Goal: Task Accomplishment & Management: Use online tool/utility

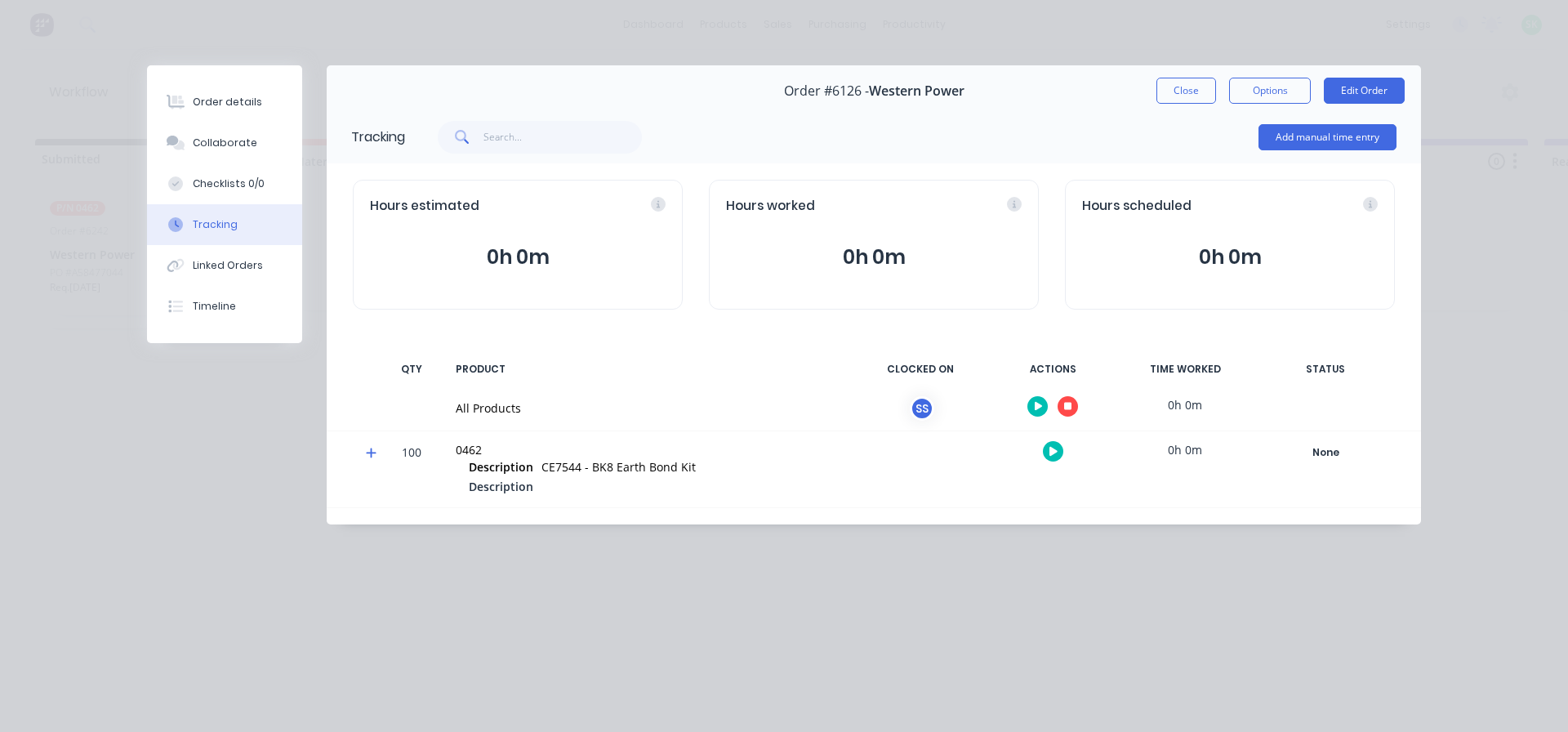
click at [1068, 408] on icon "button" at bounding box center [1068, 406] width 8 height 8
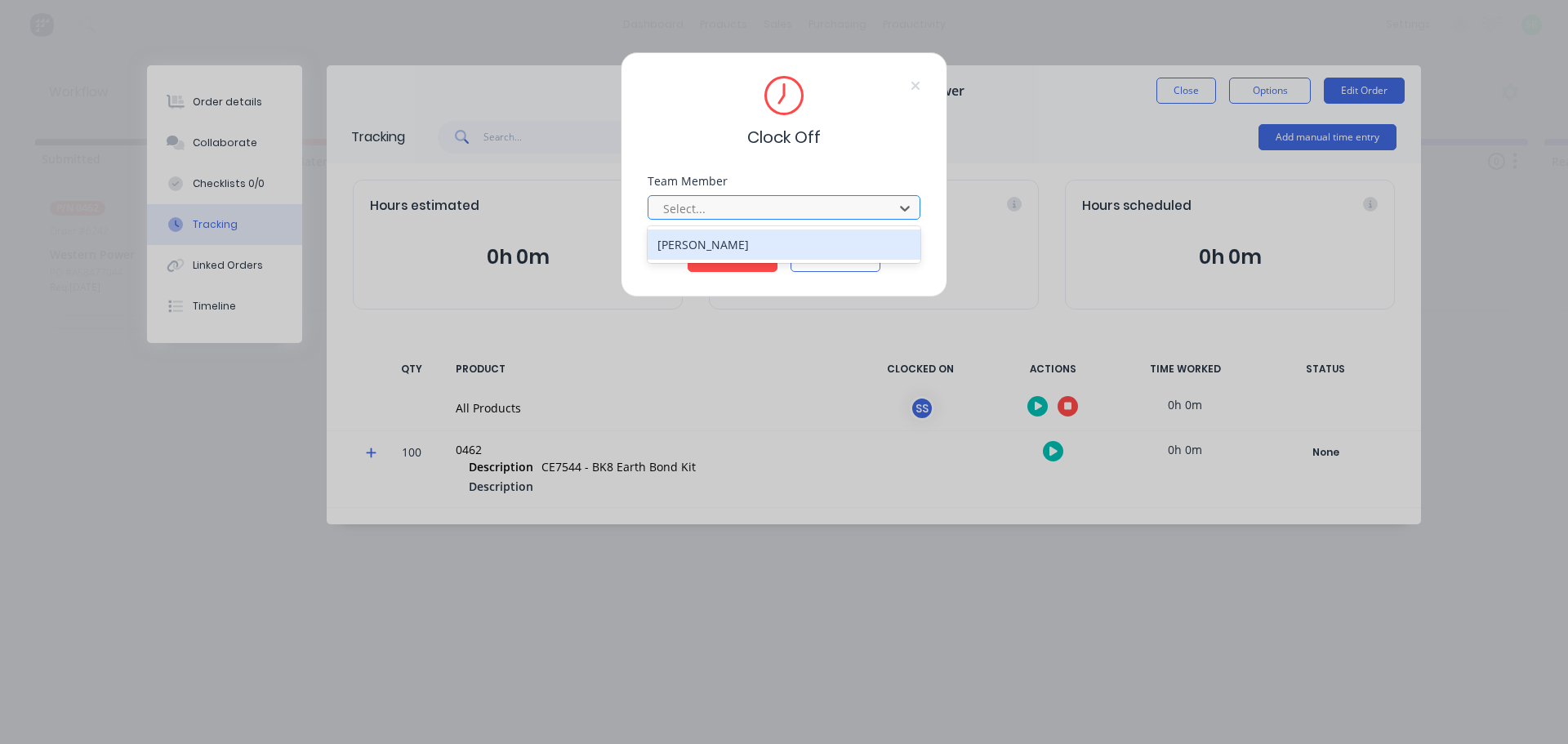
click at [829, 211] on div at bounding box center [773, 209] width 224 height 20
click at [756, 239] on div "[PERSON_NAME]" at bounding box center [784, 244] width 273 height 30
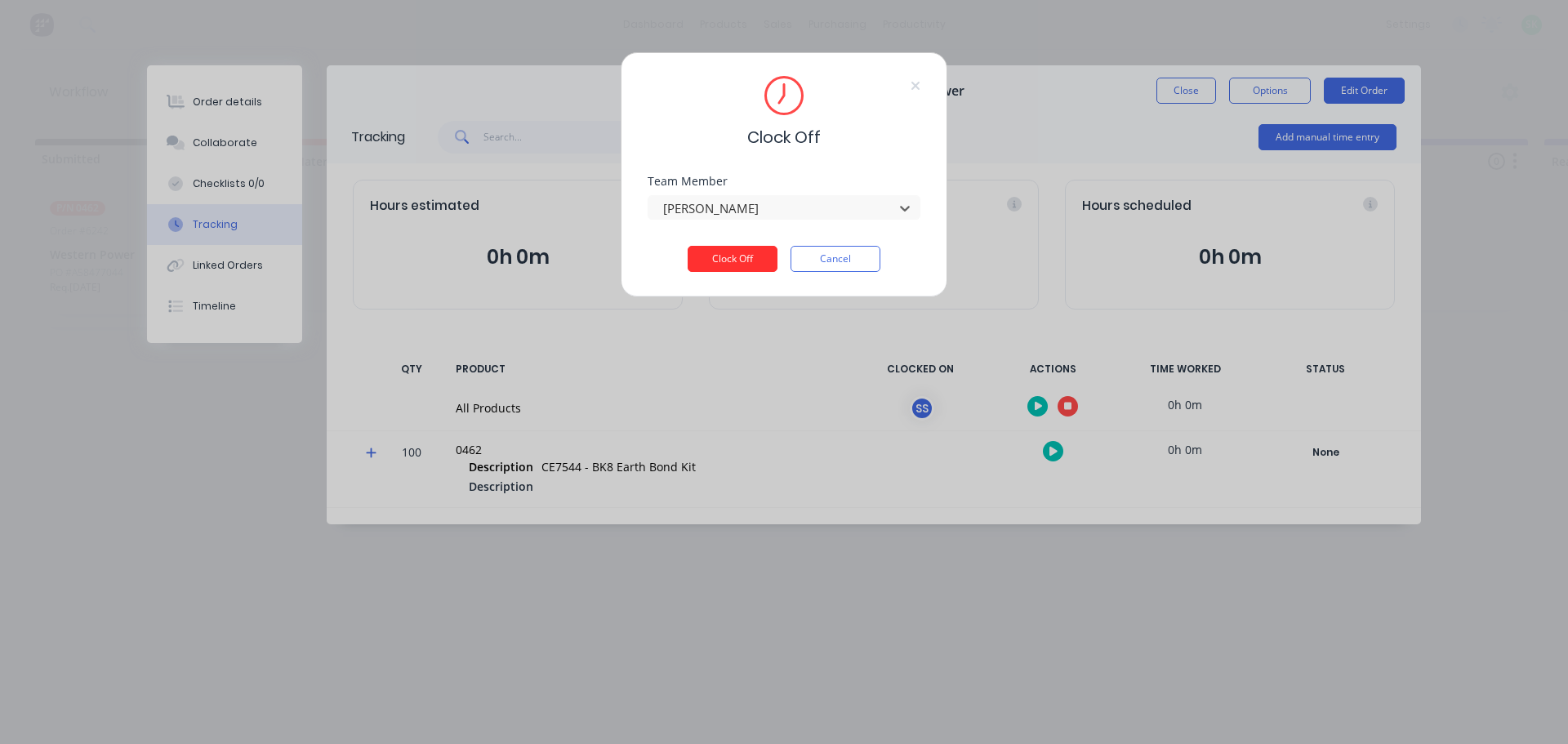
click at [741, 254] on button "Clock Off" at bounding box center [733, 259] width 90 height 26
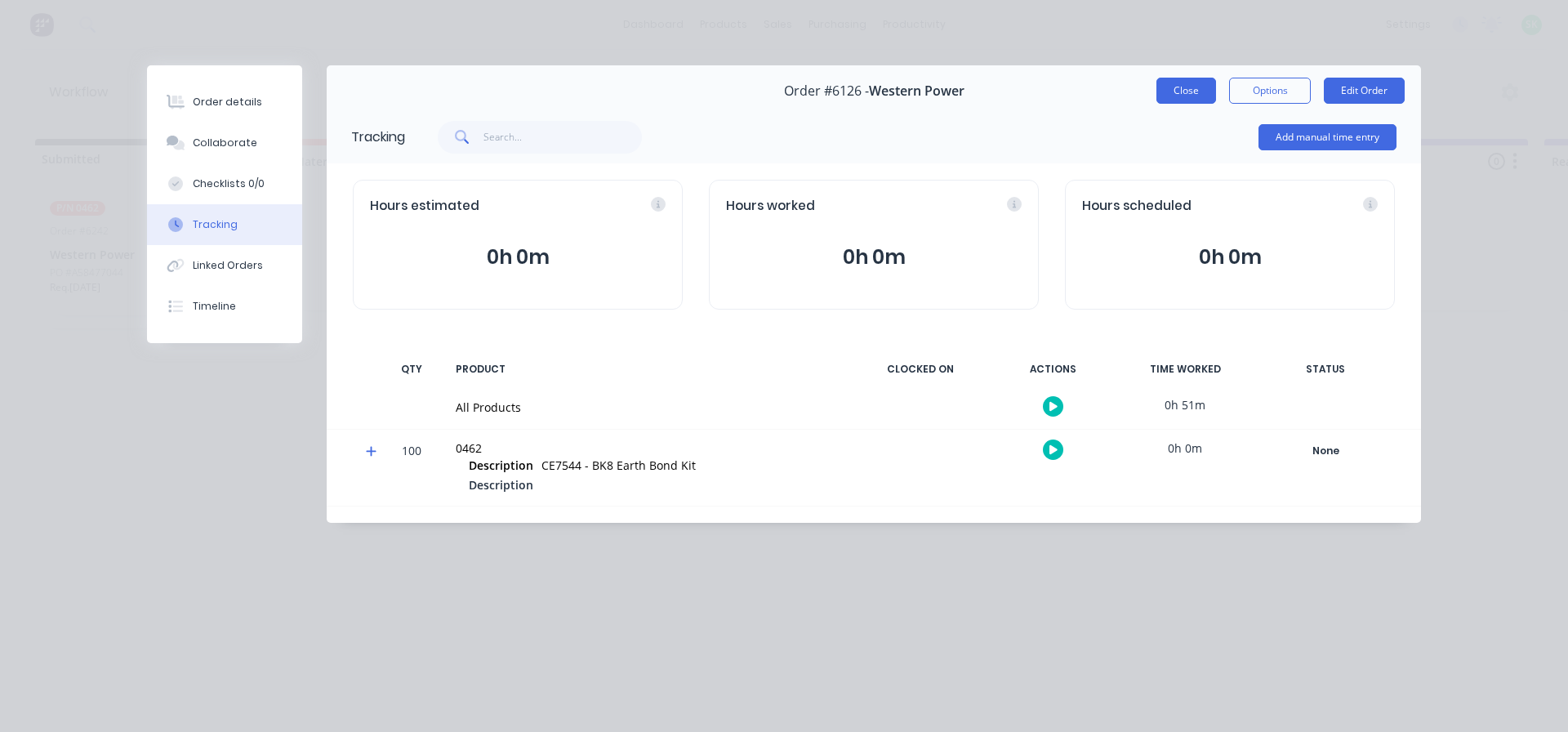
click at [1189, 96] on button "Close" at bounding box center [1186, 90] width 60 height 26
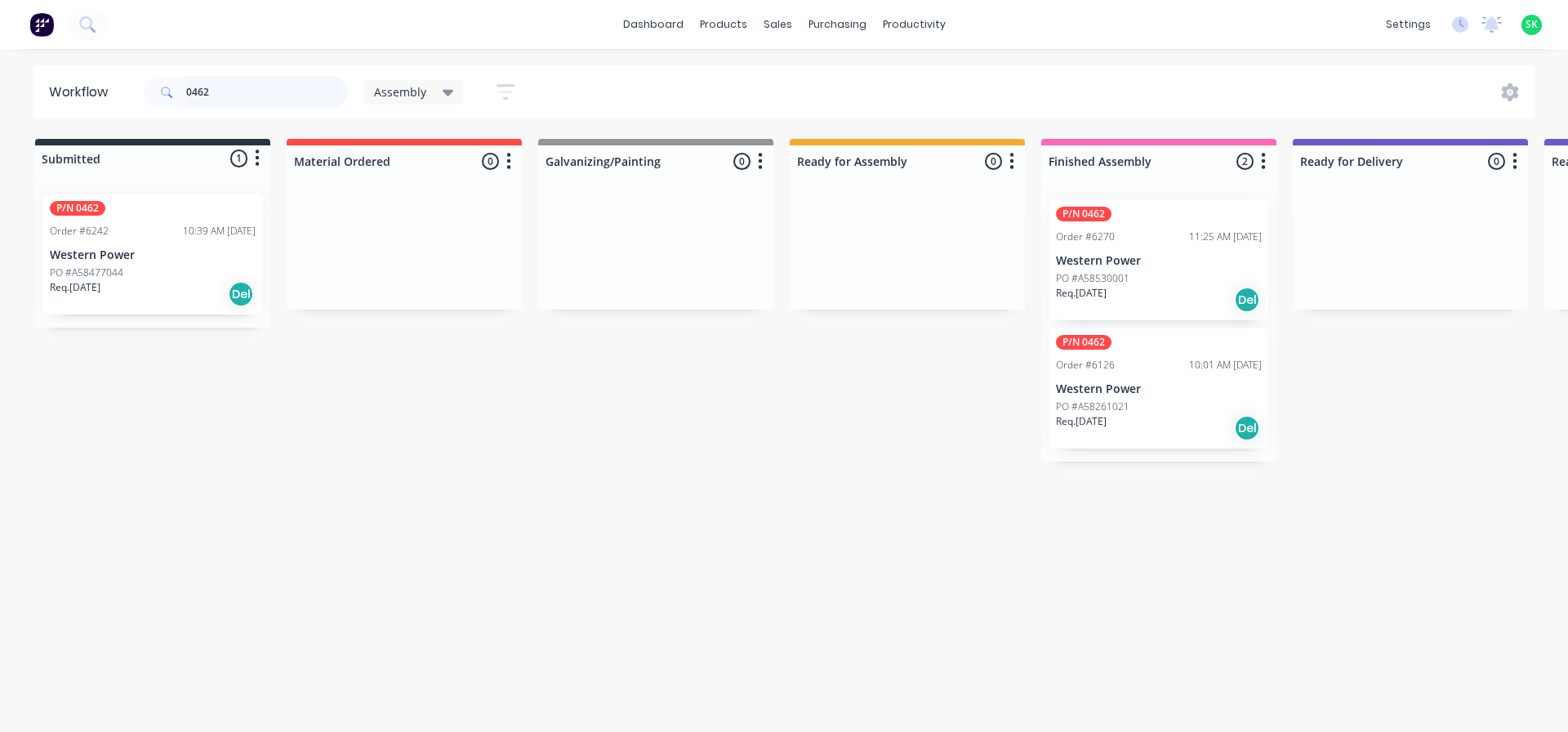
drag, startPoint x: 234, startPoint y: 85, endPoint x: 118, endPoint y: 89, distance: 116.1
click at [118, 92] on header "Workflow 0462 Assembly Save new view None edit Assembly (Default) edit Fabricat…" at bounding box center [784, 92] width 1504 height 53
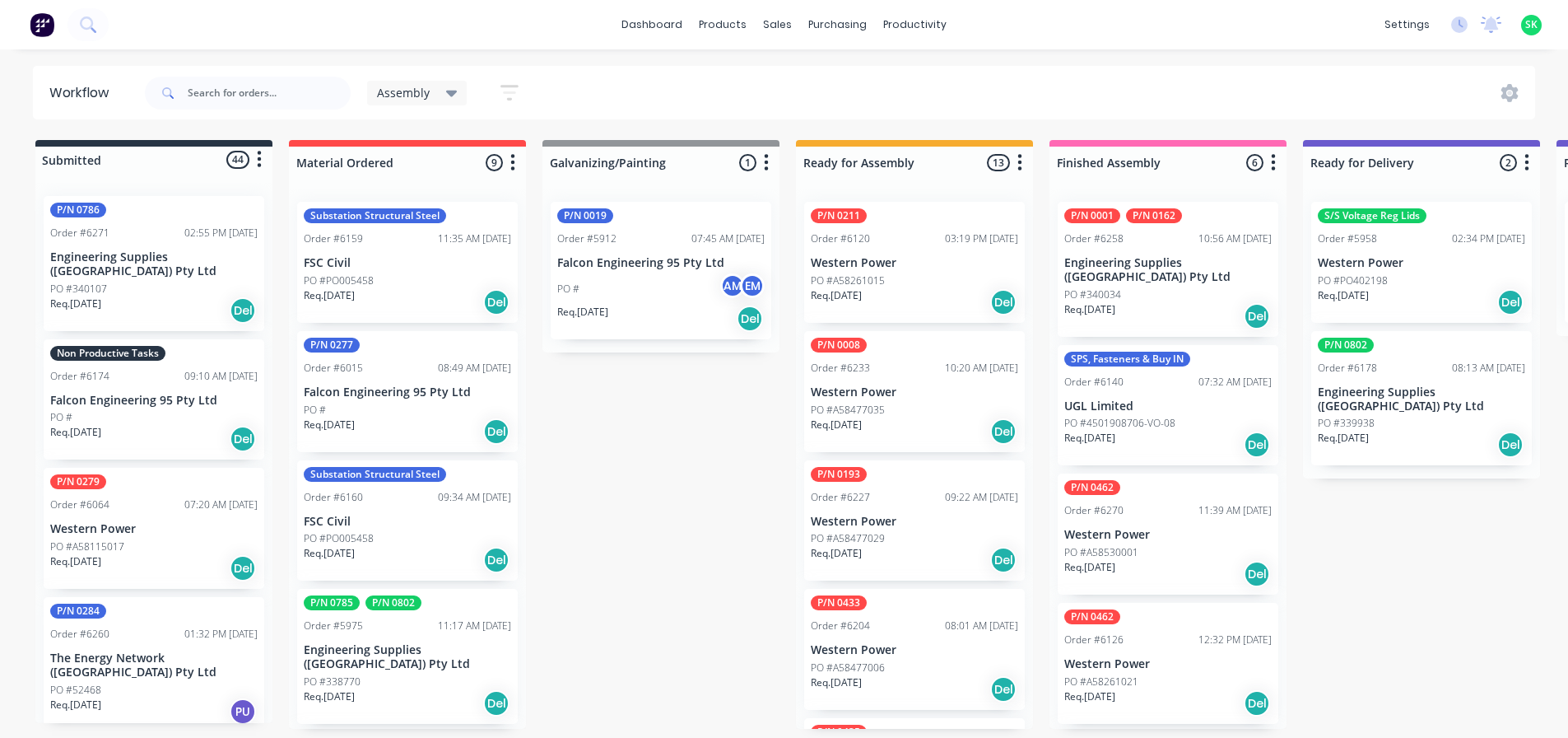
click at [183, 377] on div "Non Productive Tasks Order #6174 09:10 AM [DATE] Falcon Engineering 95 Pty Ltd …" at bounding box center [154, 399] width 220 height 121
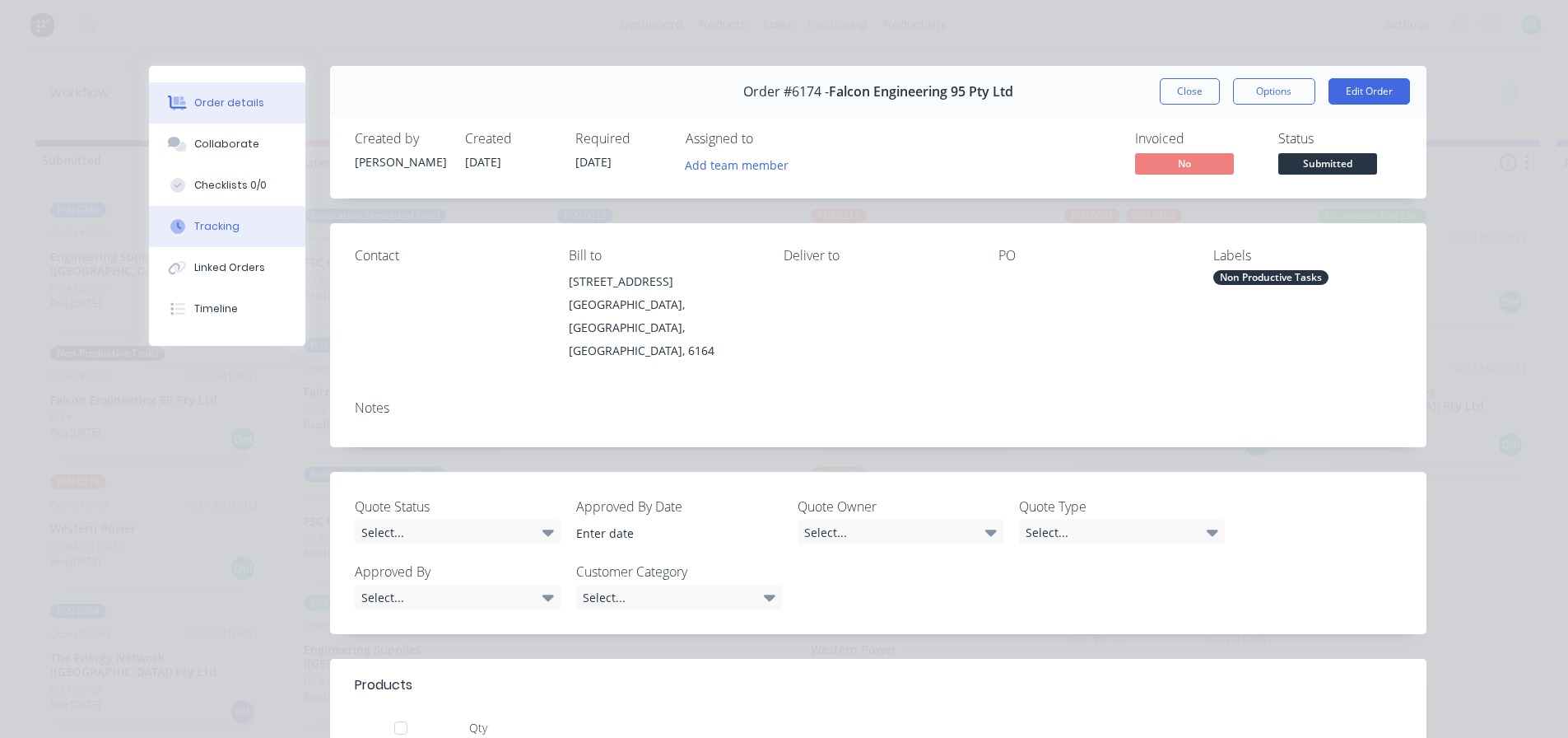
click at [200, 231] on div "Tracking" at bounding box center [217, 227] width 45 height 15
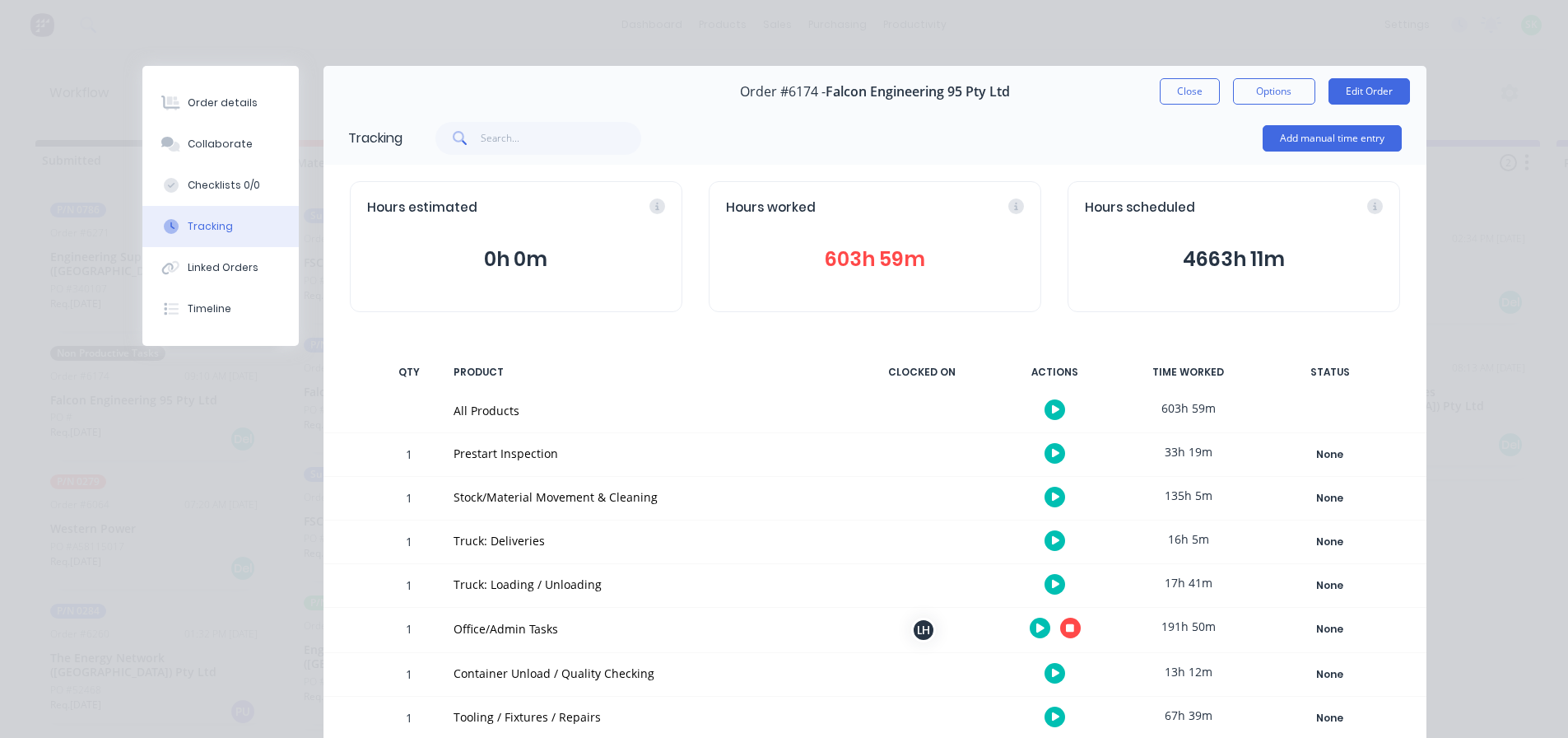
click at [1052, 502] on icon "button" at bounding box center [1055, 497] width 8 height 11
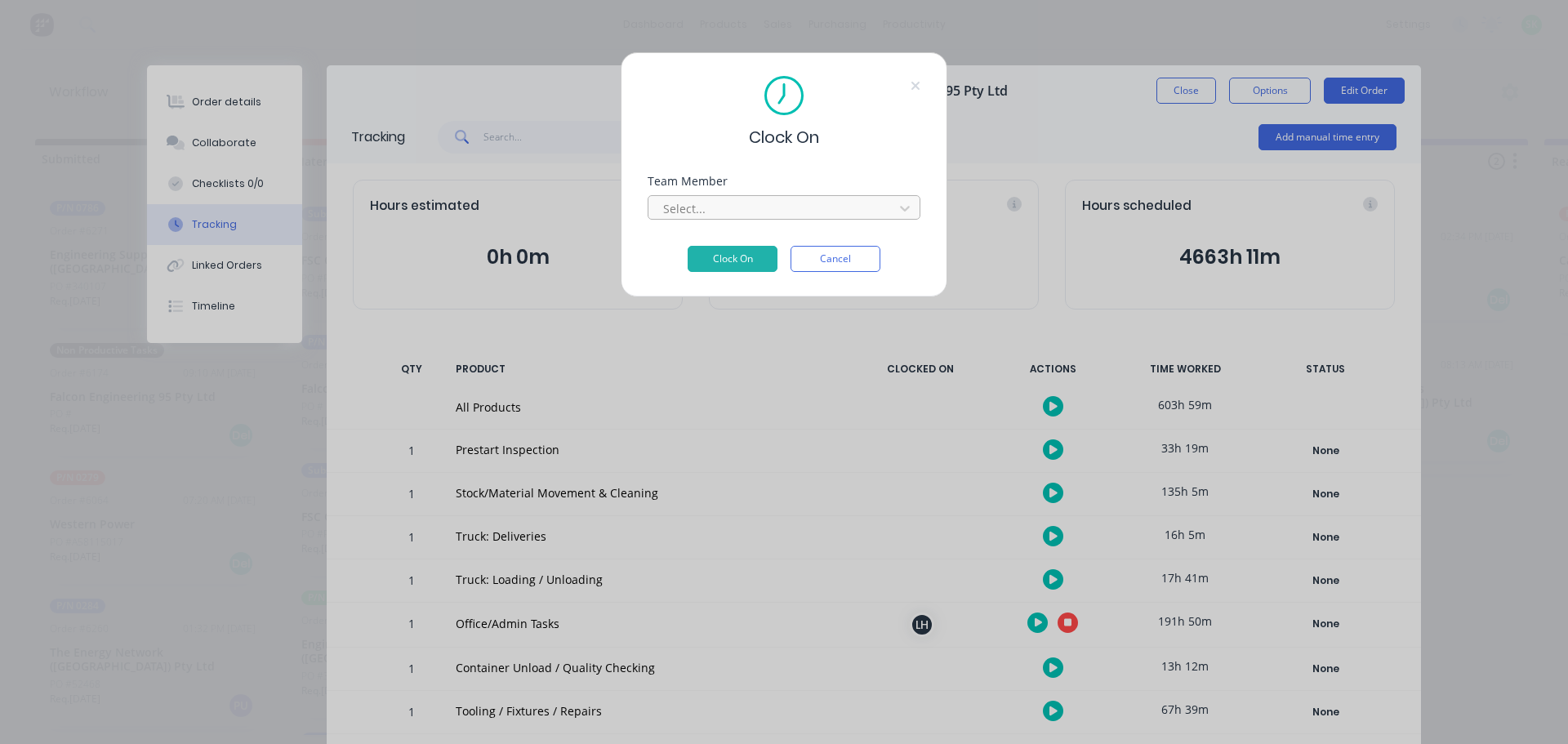
click at [771, 199] on div at bounding box center [773, 209] width 224 height 20
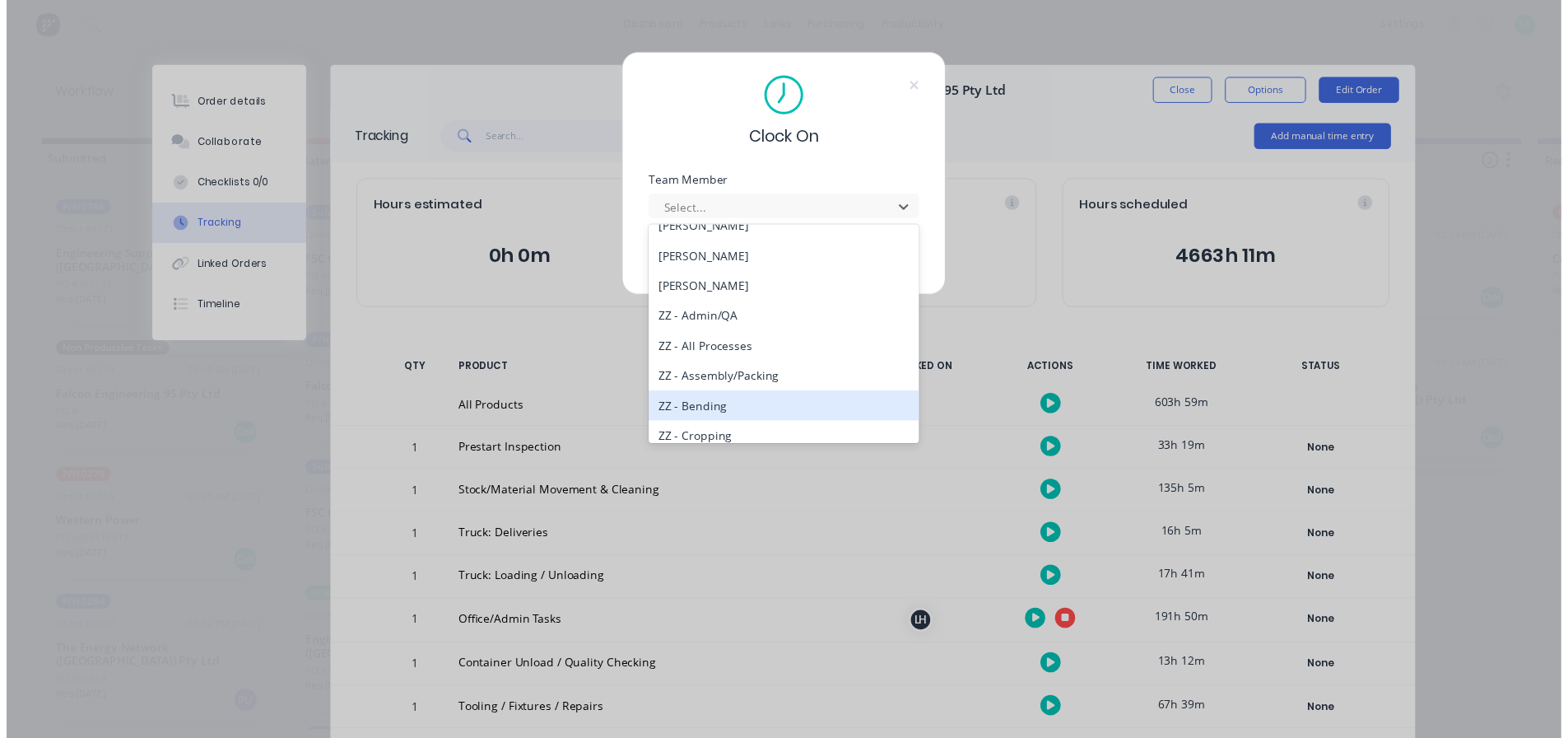
scroll to position [741, 0]
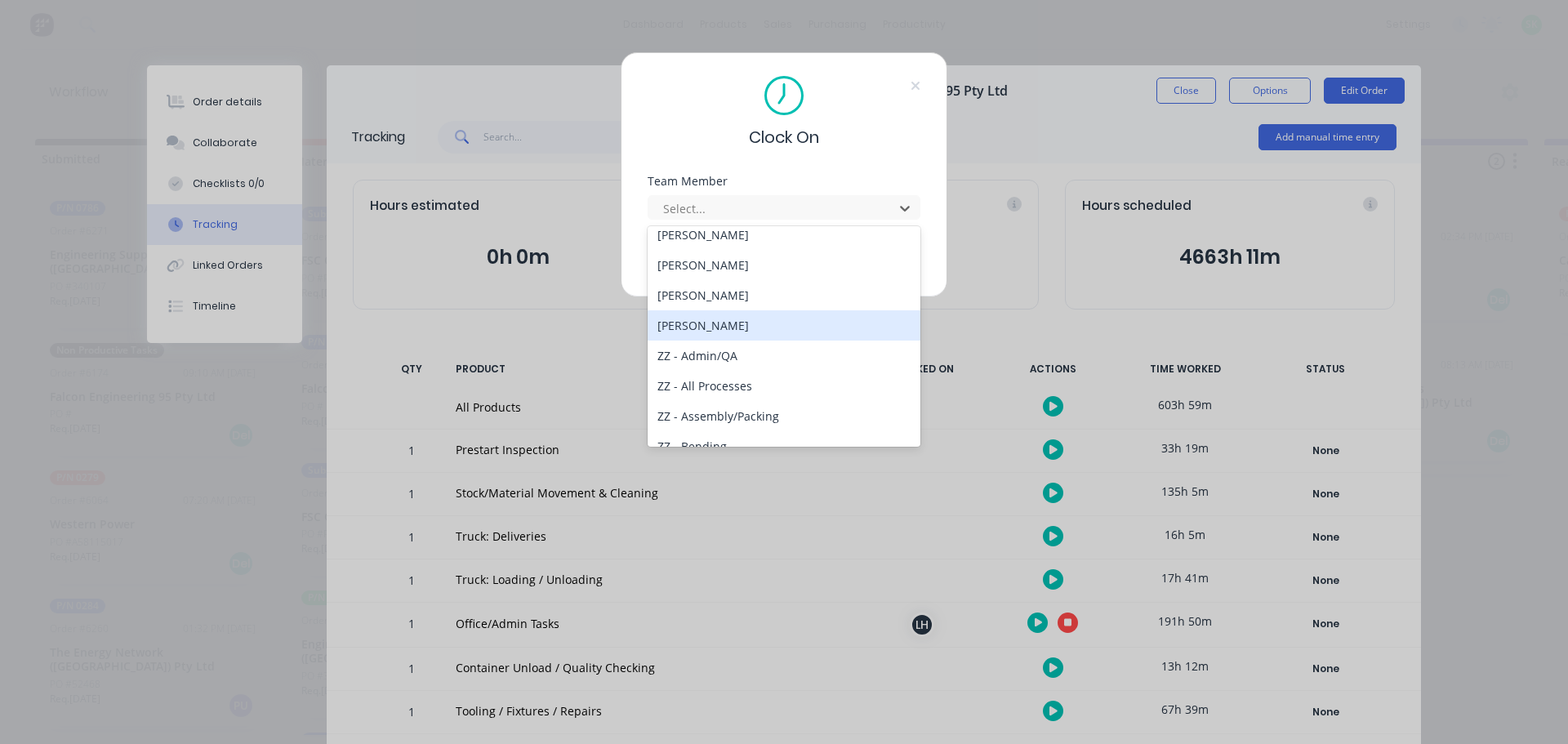
click at [729, 325] on div "[PERSON_NAME]" at bounding box center [784, 325] width 273 height 30
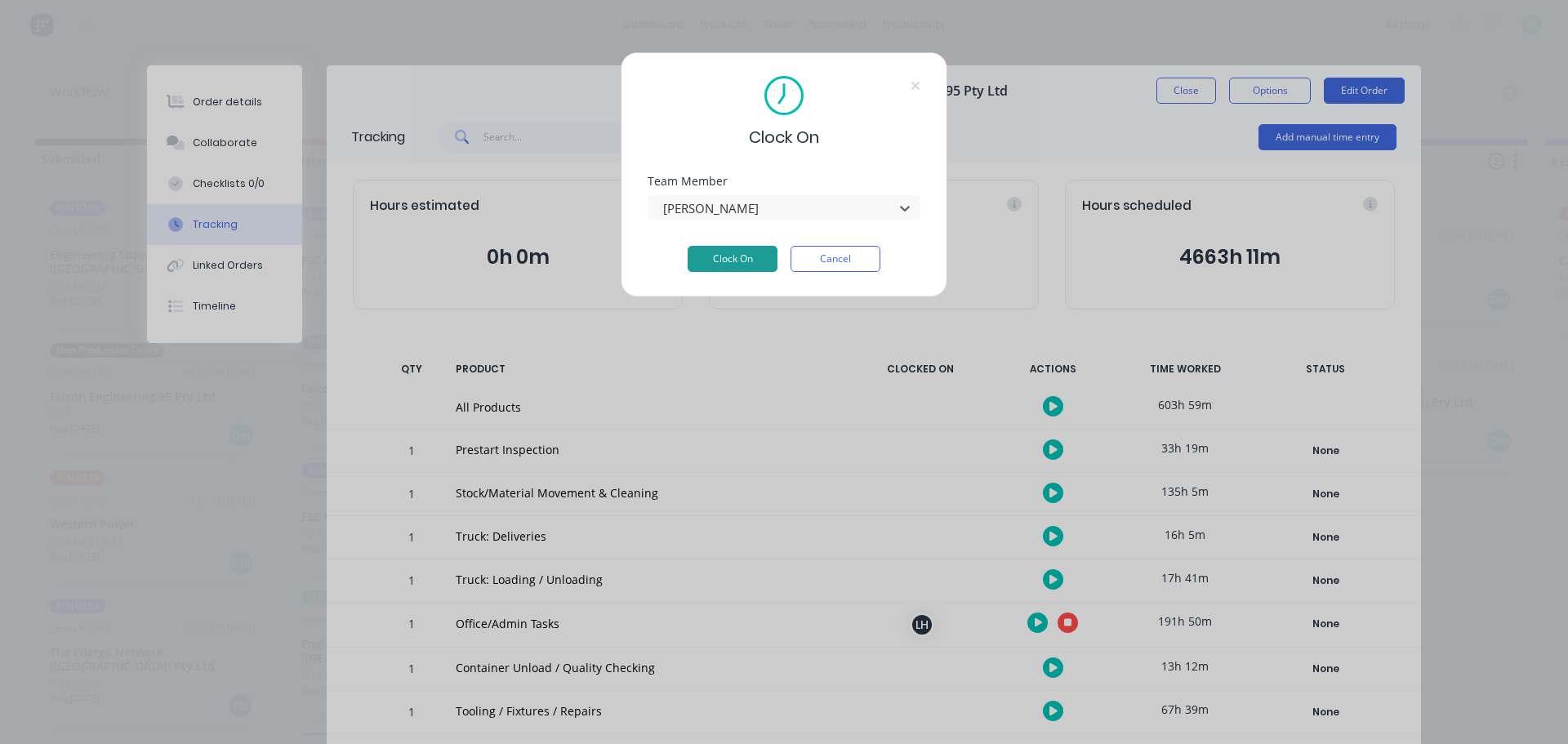
click at [741, 262] on button "Clock On" at bounding box center [733, 259] width 90 height 26
